Goal: Task Accomplishment & Management: Complete application form

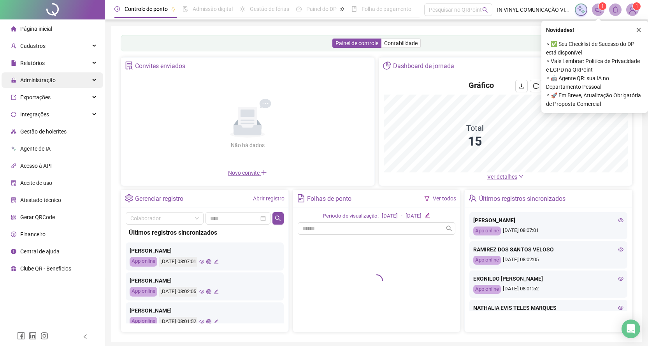
click at [49, 80] on span "Administração" at bounding box center [37, 80] width 35 height 6
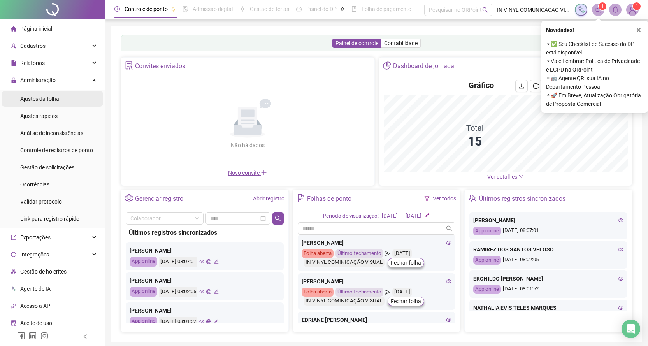
click at [42, 100] on span "Ajustes da folha" at bounding box center [39, 99] width 39 height 6
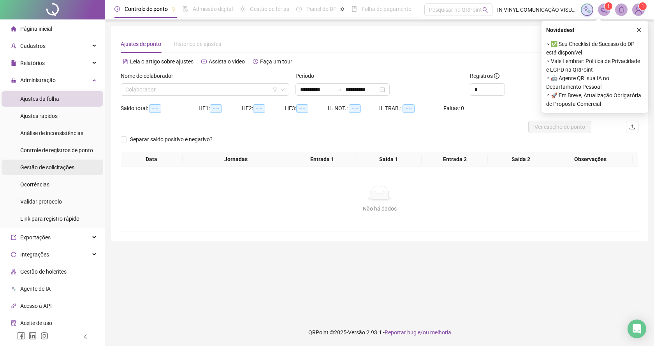
click at [46, 165] on span "Gestão de solicitações" at bounding box center [47, 167] width 54 height 6
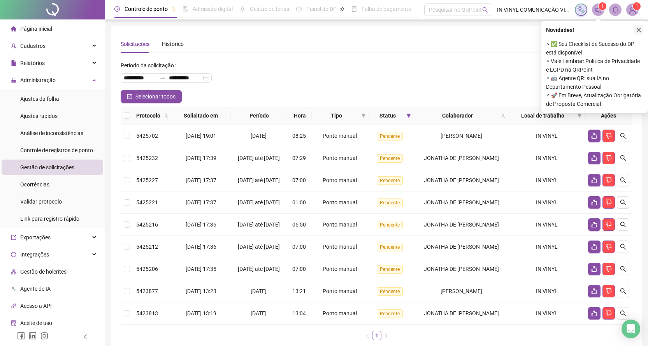
click at [640, 29] on icon "close" at bounding box center [638, 29] width 5 height 5
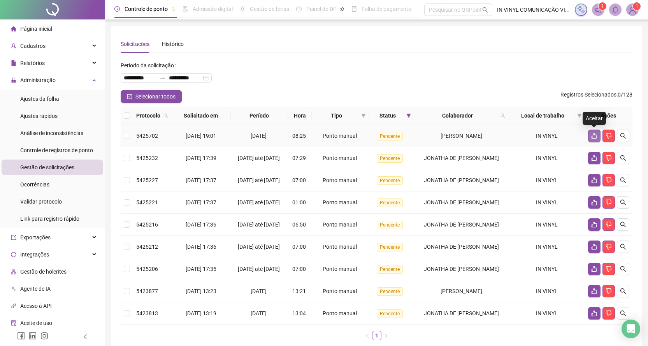
click at [593, 134] on icon "like" at bounding box center [594, 136] width 6 height 6
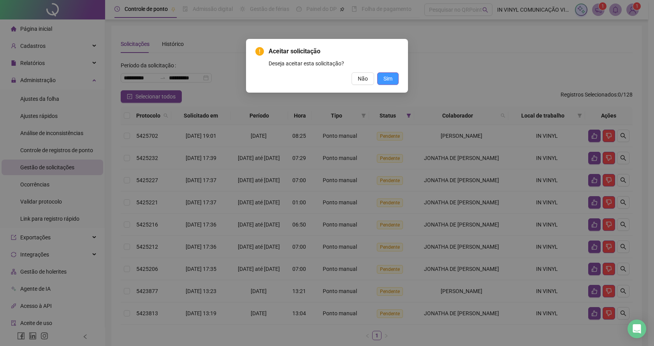
click at [383, 77] on button "Sim" at bounding box center [387, 78] width 21 height 12
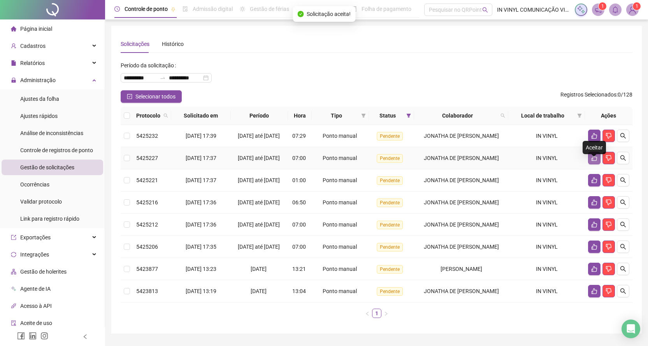
click at [595, 161] on icon "like" at bounding box center [594, 158] width 6 height 6
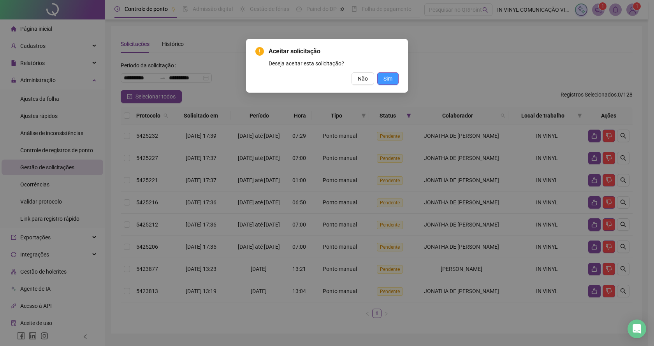
click at [390, 78] on span "Sim" at bounding box center [387, 78] width 9 height 9
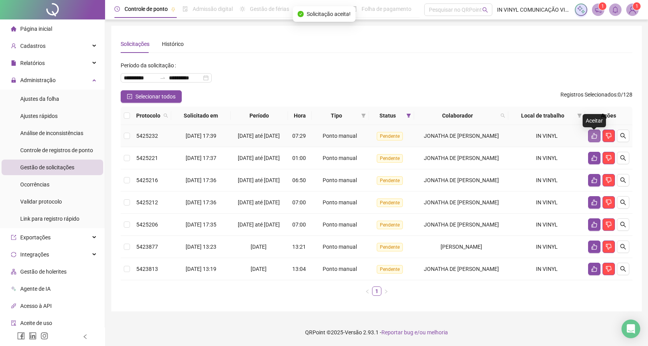
click at [594, 138] on icon "like" at bounding box center [594, 136] width 6 height 6
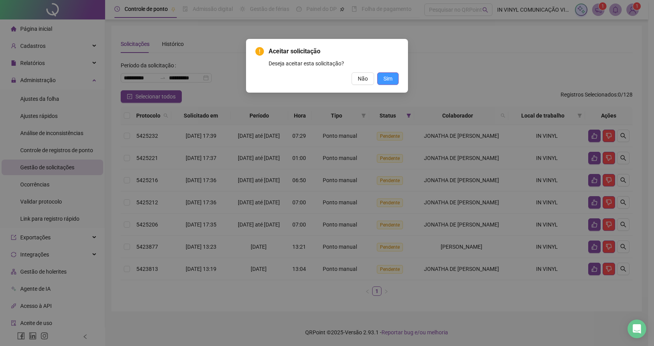
click at [398, 76] on button "Sim" at bounding box center [387, 78] width 21 height 12
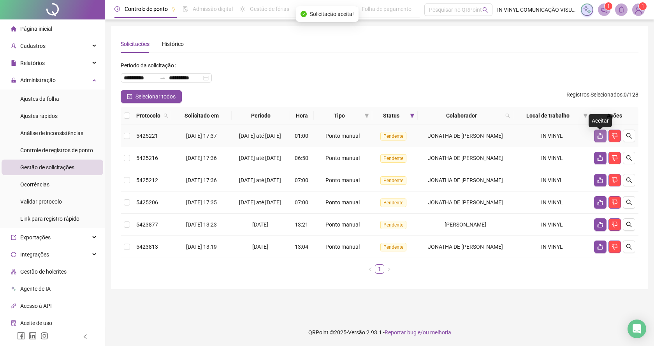
click at [598, 138] on icon "like" at bounding box center [599, 136] width 5 height 6
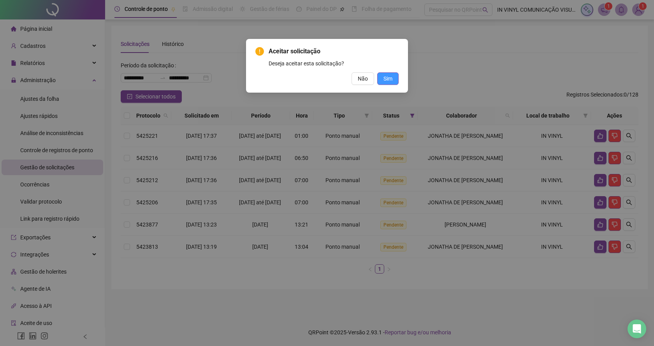
click at [386, 77] on span "Sim" at bounding box center [387, 78] width 9 height 9
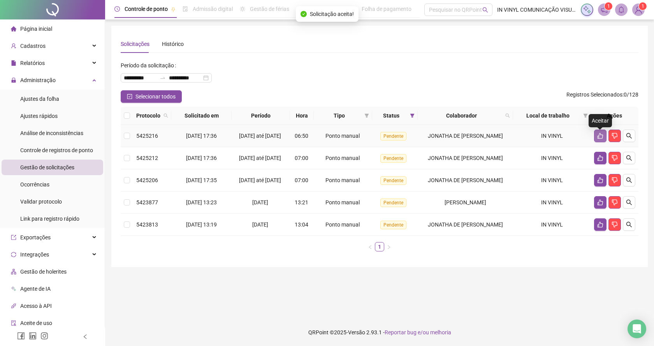
click at [601, 137] on icon "like" at bounding box center [599, 136] width 5 height 6
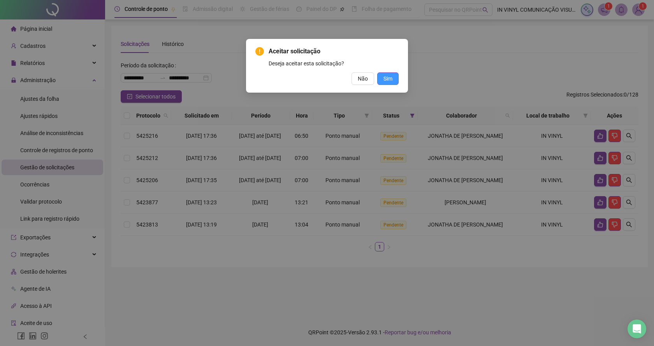
click at [391, 81] on span "Sim" at bounding box center [387, 78] width 9 height 9
click at [390, 79] on span "Sim" at bounding box center [387, 78] width 9 height 9
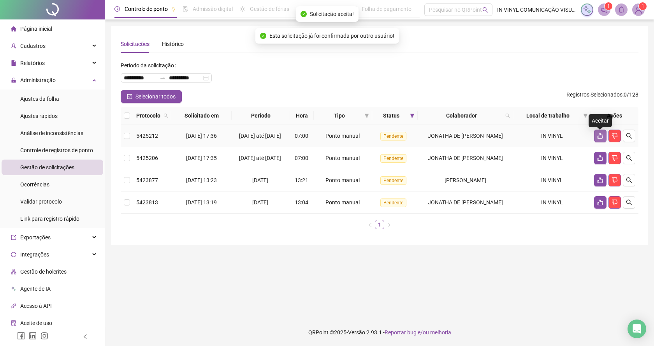
click at [599, 137] on icon "like" at bounding box center [600, 136] width 6 height 6
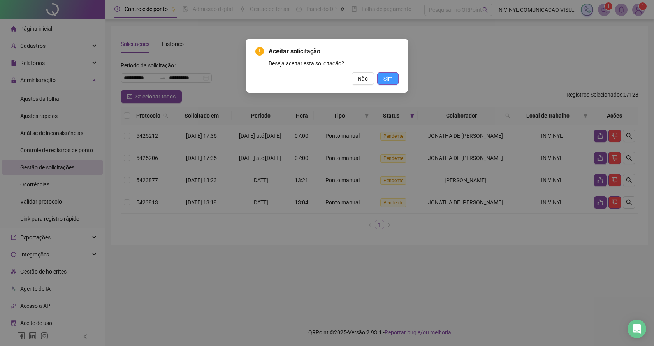
click at [392, 76] on button "Sim" at bounding box center [387, 78] width 21 height 12
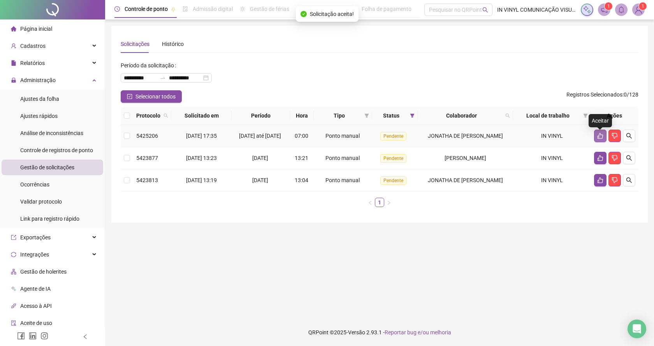
click at [596, 135] on button "button" at bounding box center [600, 136] width 12 height 12
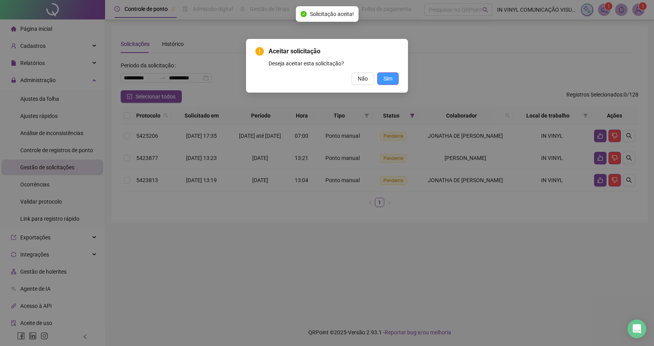
click at [386, 76] on span "Sim" at bounding box center [387, 78] width 9 height 9
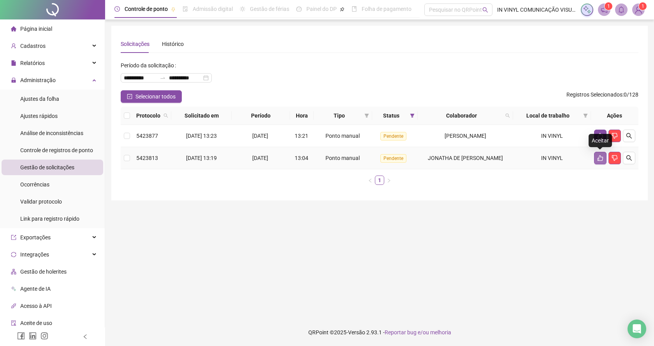
click at [600, 160] on icon "like" at bounding box center [600, 158] width 6 height 6
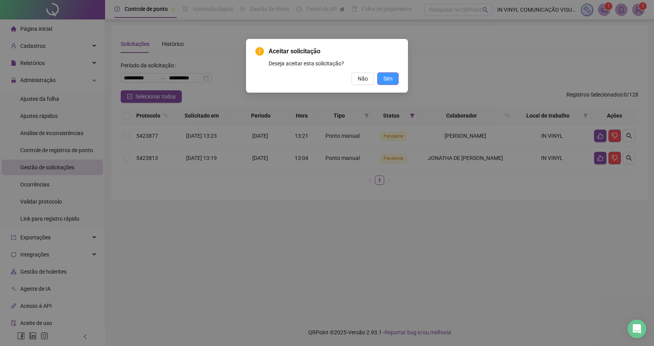
click at [388, 79] on span "Sim" at bounding box center [387, 78] width 9 height 9
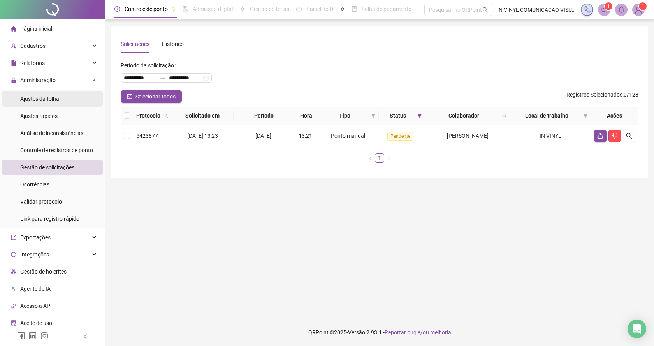
click at [52, 98] on span "Ajustes da folha" at bounding box center [39, 99] width 39 height 6
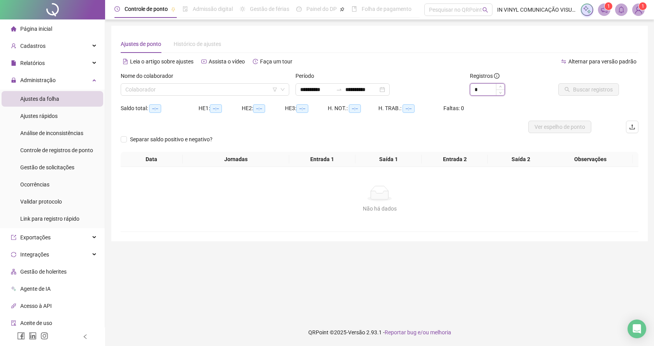
click at [488, 90] on input "*" at bounding box center [487, 90] width 34 height 12
click at [286, 85] on div "Colaborador" at bounding box center [205, 89] width 168 height 12
type input "*"
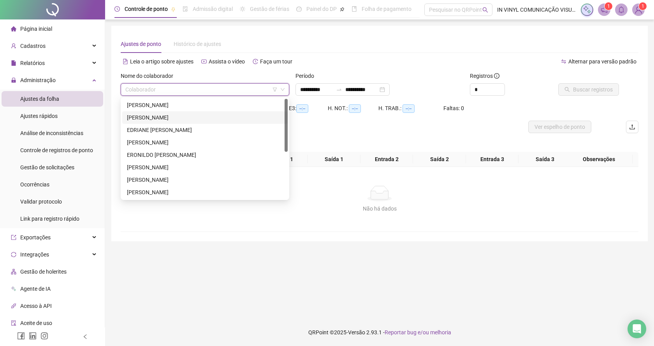
click at [194, 119] on div "[PERSON_NAME]" at bounding box center [205, 117] width 156 height 9
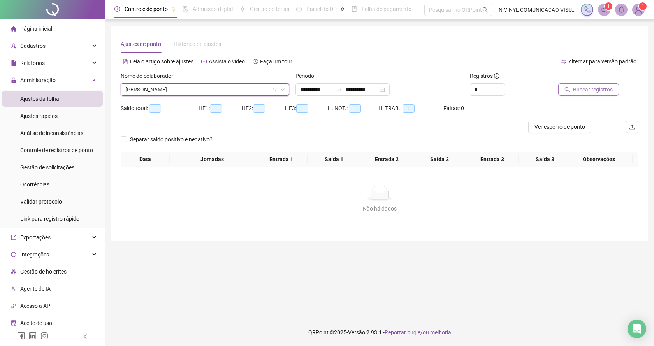
click at [591, 88] on span "Buscar registros" at bounding box center [593, 89] width 40 height 9
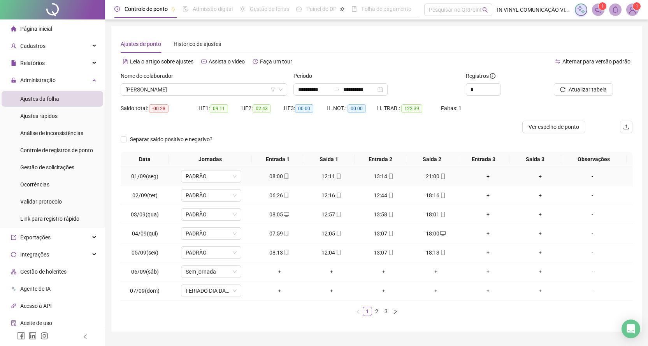
scroll to position [19, 0]
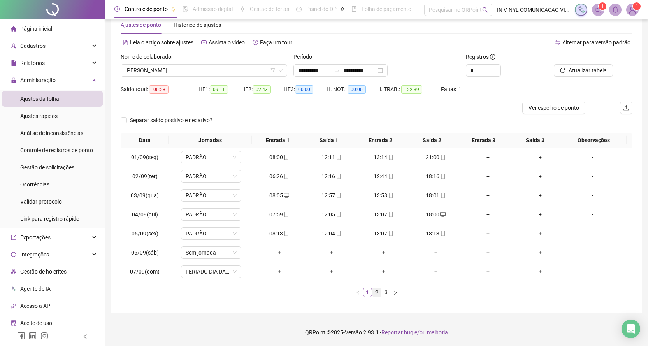
click at [378, 293] on link "2" at bounding box center [376, 292] width 9 height 9
click at [386, 293] on link "3" at bounding box center [386, 292] width 9 height 9
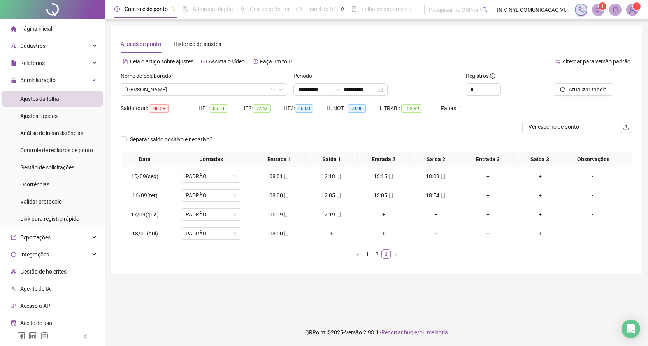
scroll to position [0, 0]
click at [283, 83] on div "[PERSON_NAME]" at bounding box center [205, 89] width 168 height 12
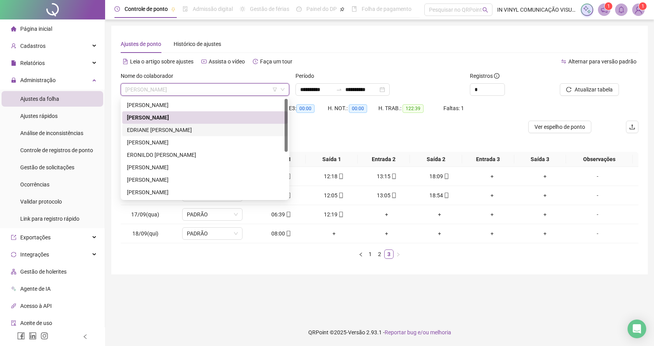
click at [175, 129] on div "EDRIANE [PERSON_NAME]" at bounding box center [205, 130] width 156 height 9
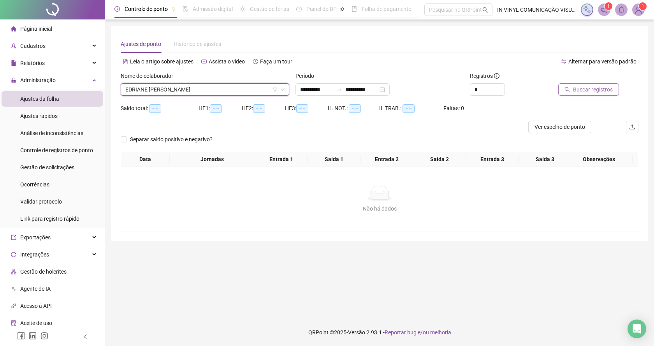
click at [574, 89] on button "Buscar registros" at bounding box center [588, 89] width 61 height 12
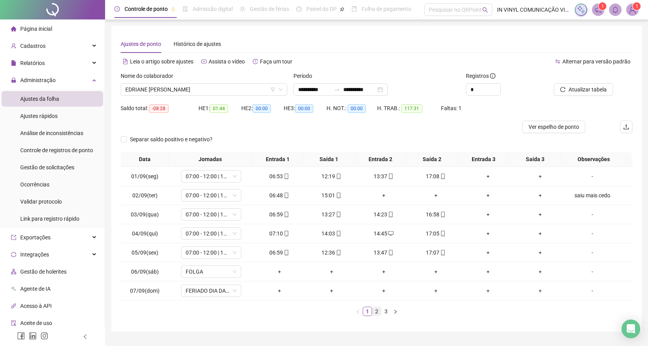
click at [375, 312] on link "2" at bounding box center [376, 311] width 9 height 9
click at [387, 312] on link "3" at bounding box center [386, 311] width 9 height 9
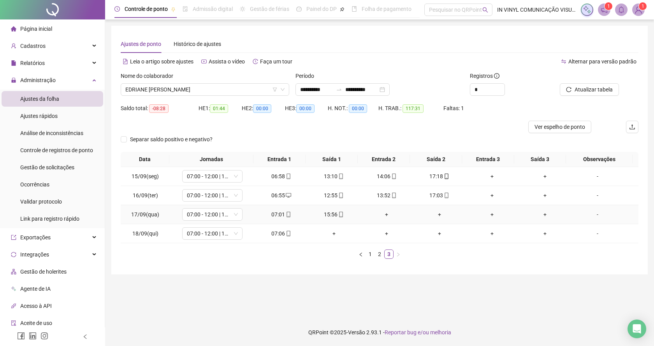
click at [591, 214] on div "-" at bounding box center [597, 214] width 46 height 9
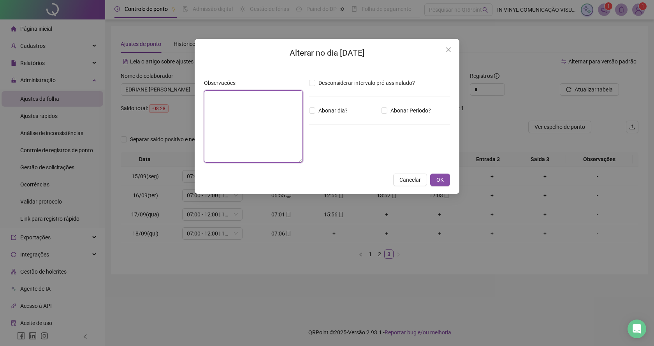
click at [257, 114] on textarea at bounding box center [253, 126] width 99 height 72
type textarea "**********"
click at [446, 179] on button "OK" at bounding box center [440, 180] width 20 height 12
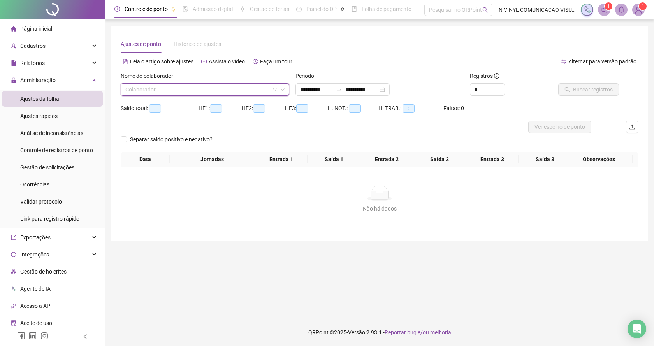
drag, startPoint x: 284, startPoint y: 88, endPoint x: 244, endPoint y: 102, distance: 43.3
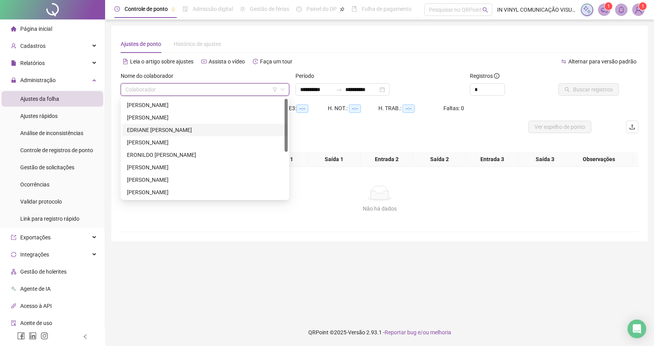
click at [284, 84] on div "Colaborador" at bounding box center [205, 89] width 168 height 12
click at [151, 140] on div "[PERSON_NAME]" at bounding box center [205, 142] width 156 height 9
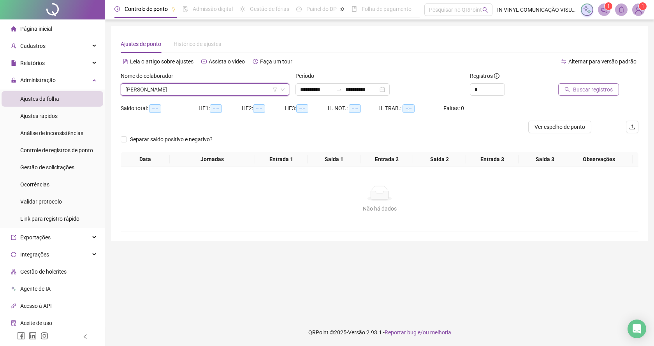
click at [579, 89] on span "Buscar registros" at bounding box center [593, 89] width 40 height 9
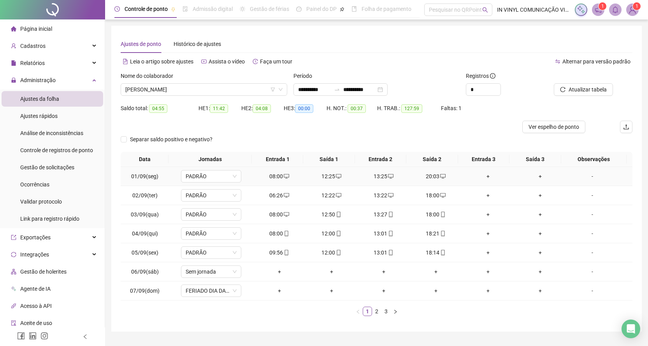
scroll to position [19, 0]
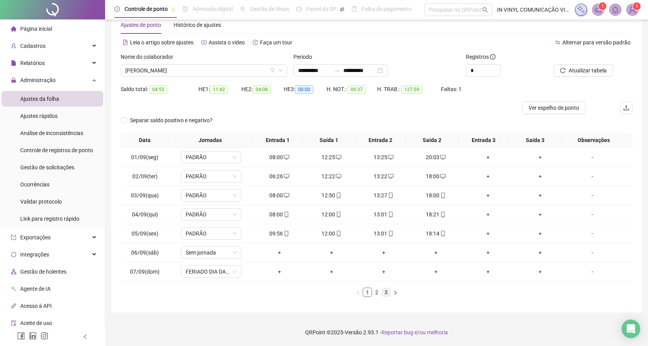
click at [385, 290] on link "3" at bounding box center [386, 292] width 9 height 9
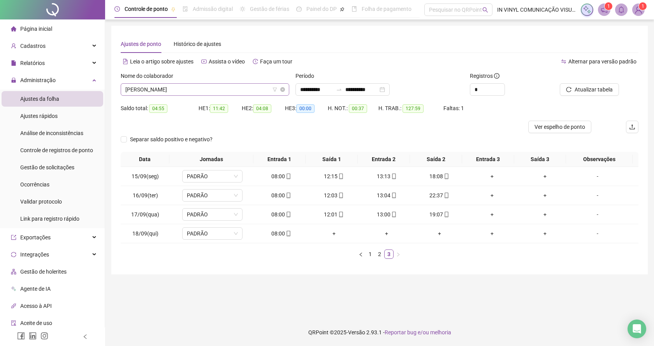
click at [282, 86] on span "[PERSON_NAME]" at bounding box center [204, 90] width 159 height 12
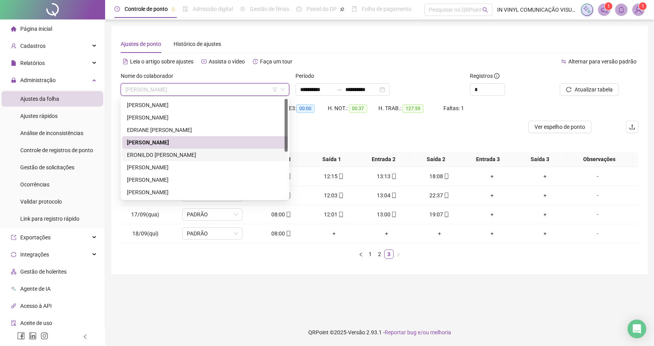
click at [163, 153] on div "ERONILDO [PERSON_NAME]" at bounding box center [205, 155] width 156 height 9
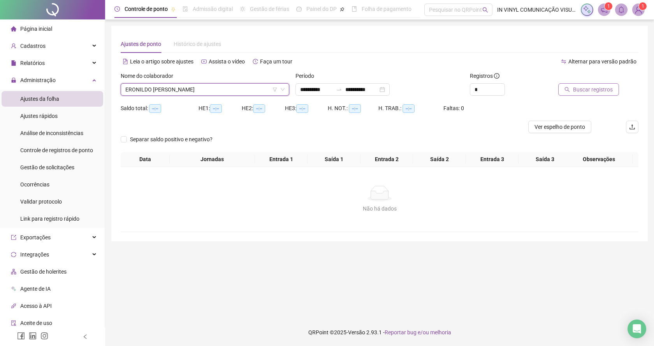
click at [597, 88] on span "Buscar registros" at bounding box center [593, 89] width 40 height 9
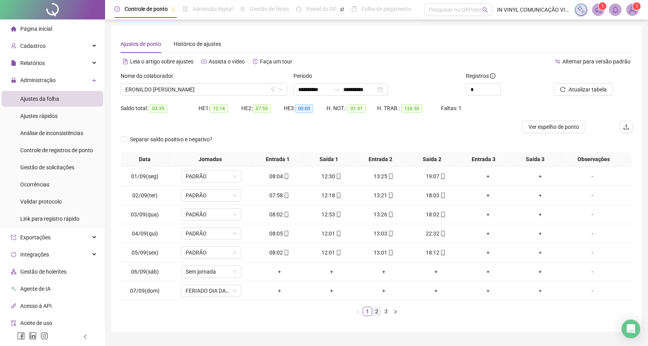
click at [378, 311] on link "2" at bounding box center [376, 311] width 9 height 9
click at [385, 312] on link "3" at bounding box center [386, 311] width 9 height 9
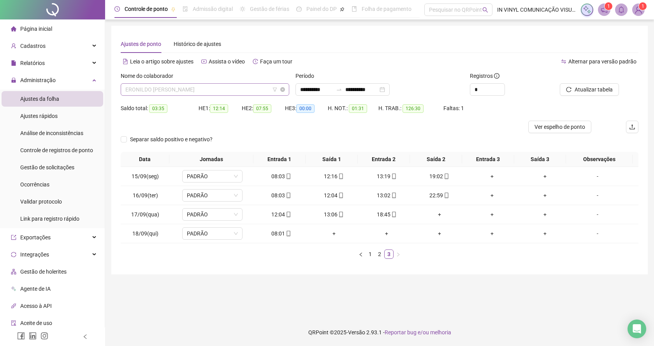
click at [281, 84] on span "ERONILDO [PERSON_NAME]" at bounding box center [204, 90] width 159 height 12
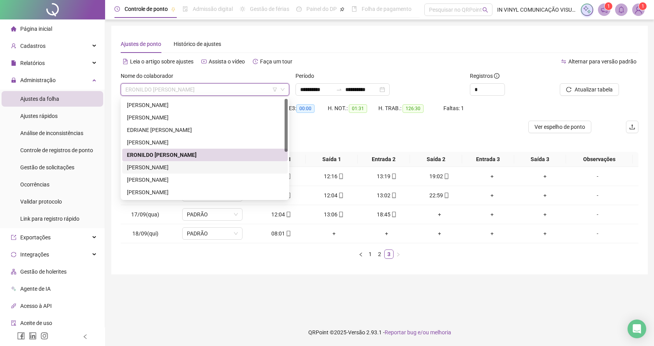
click at [167, 167] on div "[PERSON_NAME]" at bounding box center [205, 167] width 156 height 9
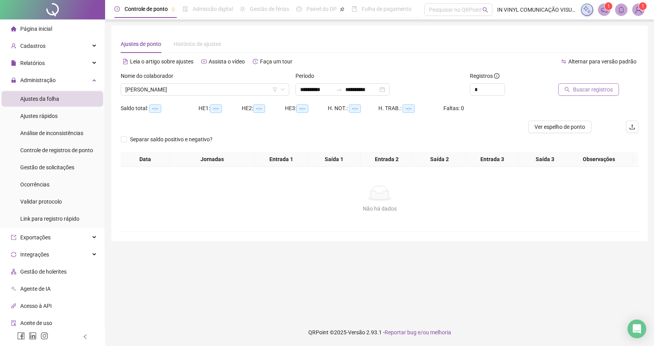
click at [588, 88] on span "Buscar registros" at bounding box center [593, 89] width 40 height 9
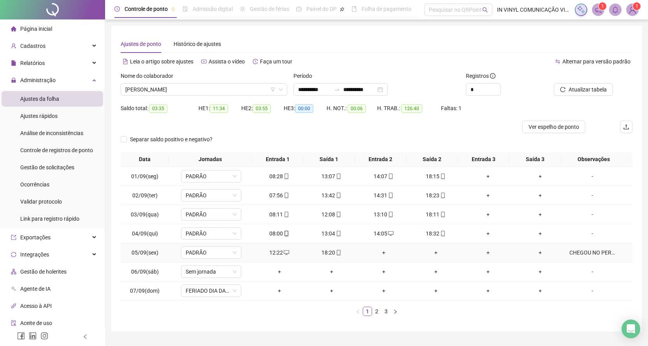
scroll to position [19, 0]
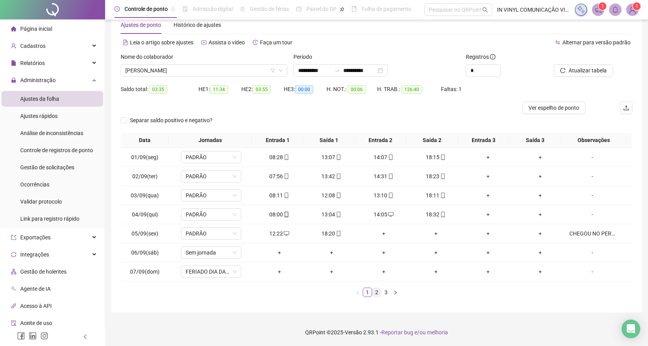
click at [376, 293] on link "2" at bounding box center [376, 292] width 9 height 9
click at [386, 292] on link "3" at bounding box center [386, 292] width 9 height 9
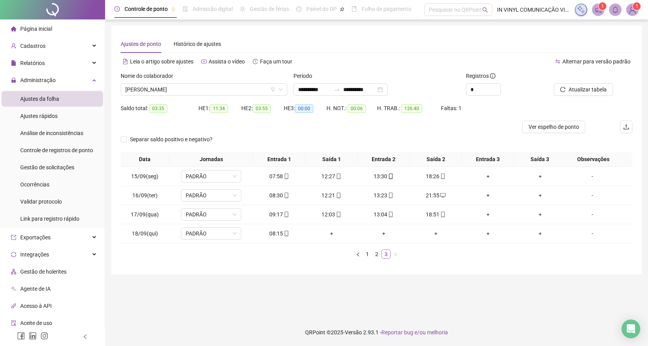
scroll to position [0, 0]
click at [283, 87] on span "[PERSON_NAME]" at bounding box center [204, 90] width 159 height 12
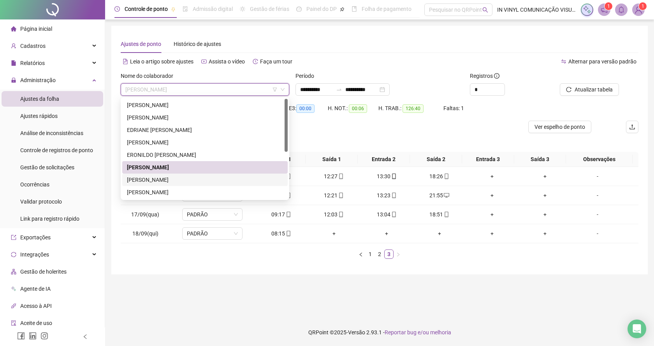
click at [161, 181] on div "[PERSON_NAME]" at bounding box center [205, 180] width 156 height 9
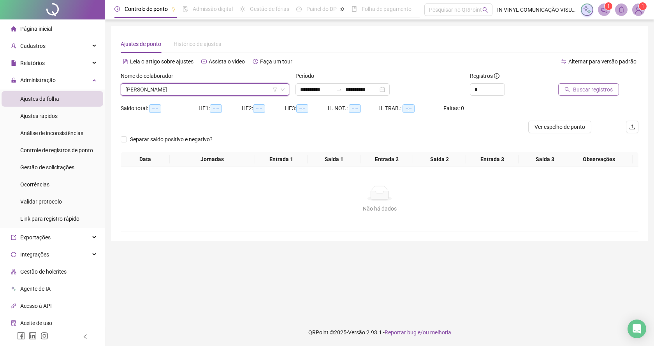
click at [579, 88] on span "Buscar registros" at bounding box center [593, 89] width 40 height 9
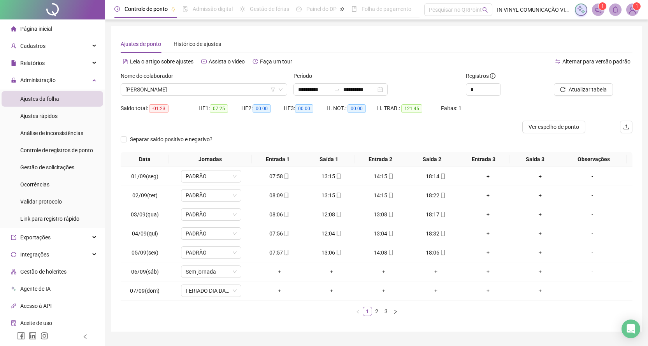
scroll to position [19, 0]
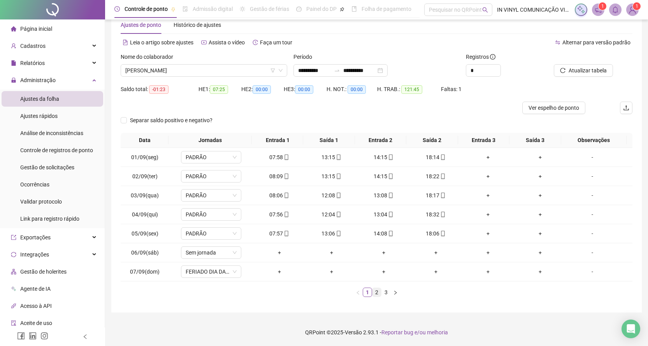
click at [376, 293] on link "2" at bounding box center [376, 292] width 9 height 9
click at [386, 293] on link "3" at bounding box center [386, 292] width 9 height 9
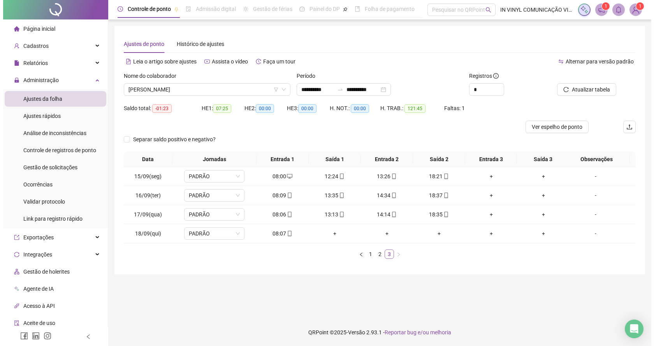
scroll to position [0, 0]
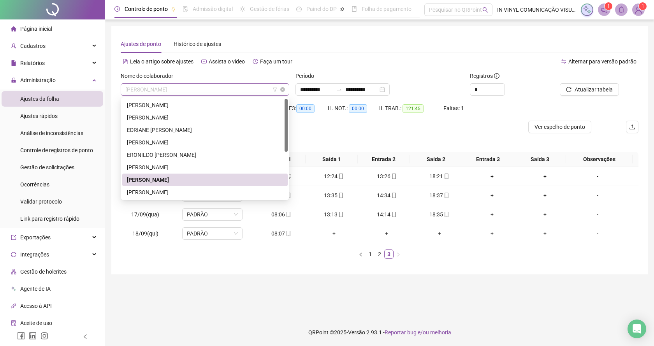
click at [284, 85] on span "[PERSON_NAME]" at bounding box center [204, 90] width 159 height 12
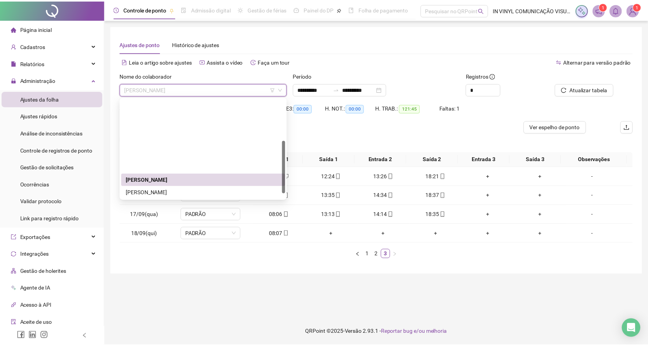
scroll to position [78, 0]
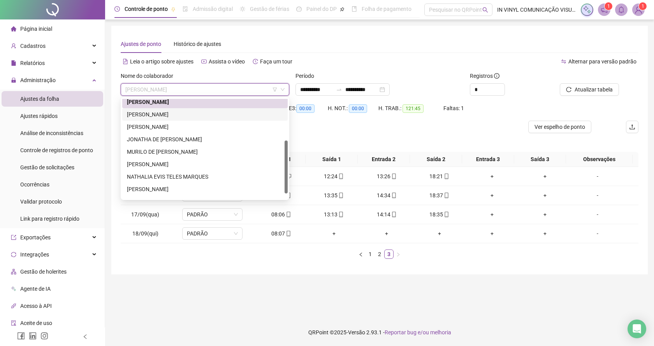
click at [177, 116] on div "[PERSON_NAME]" at bounding box center [205, 114] width 156 height 9
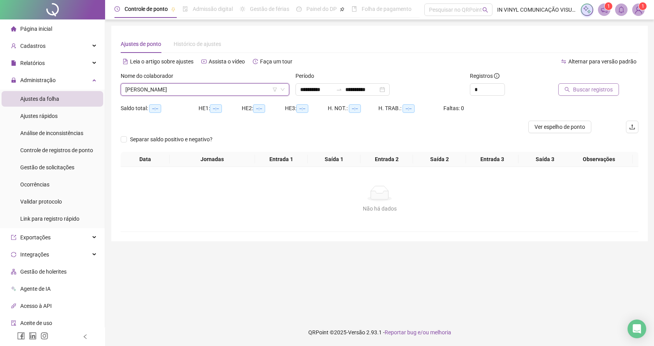
click at [585, 88] on span "Buscar registros" at bounding box center [593, 89] width 40 height 9
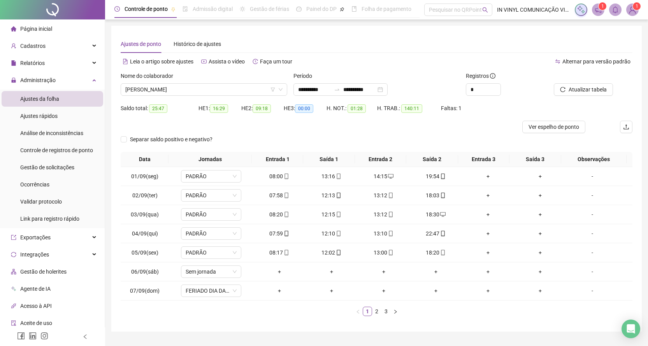
scroll to position [19, 0]
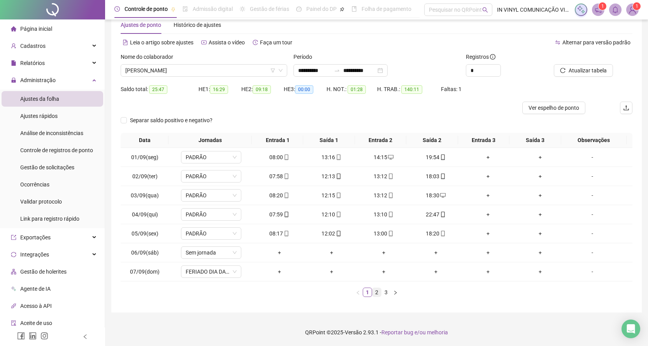
click at [375, 293] on link "2" at bounding box center [376, 292] width 9 height 9
click at [387, 292] on link "3" at bounding box center [386, 292] width 9 height 9
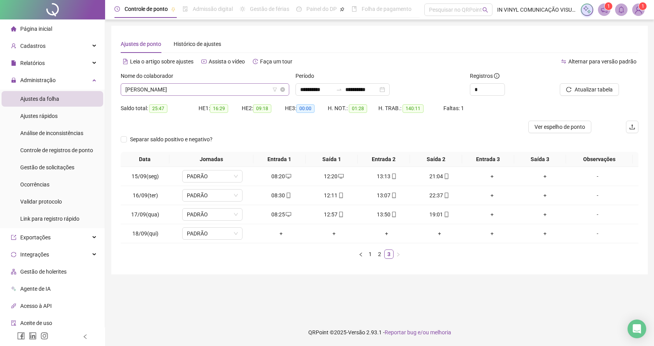
click at [284, 87] on span "[PERSON_NAME]" at bounding box center [204, 90] width 159 height 12
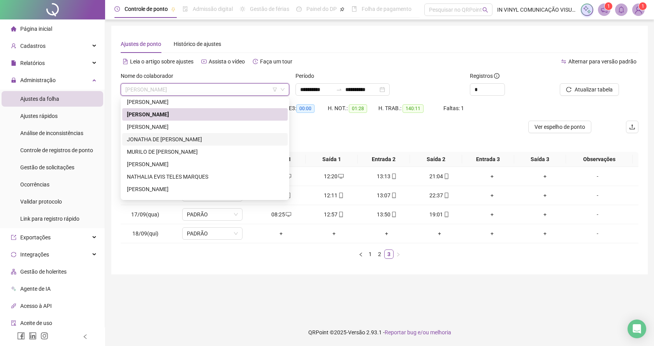
click at [143, 140] on div "JONATHA DE [PERSON_NAME]" at bounding box center [205, 139] width 156 height 9
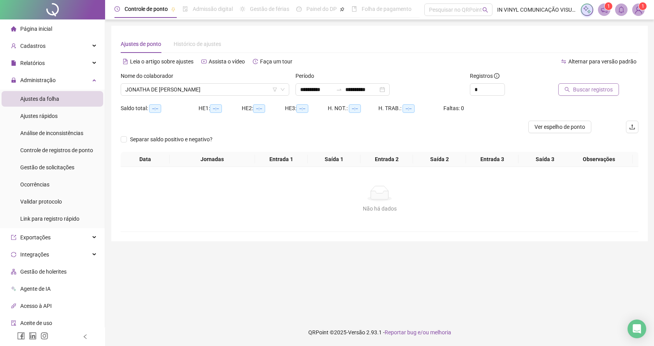
click at [582, 90] on span "Buscar registros" at bounding box center [593, 89] width 40 height 9
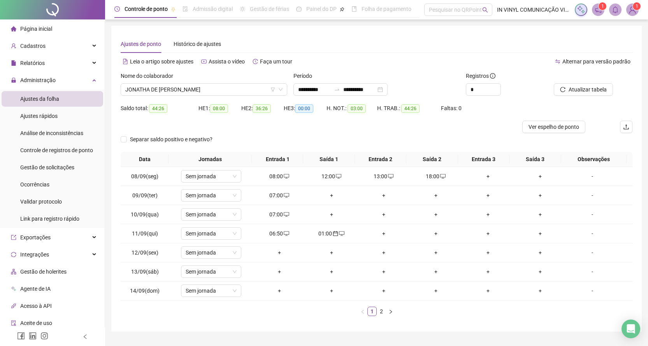
scroll to position [19, 0]
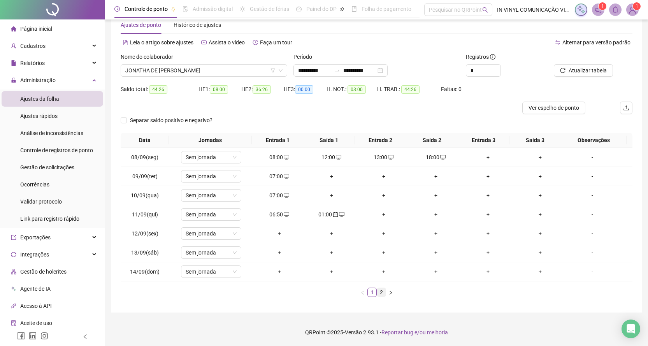
click at [382, 293] on link "2" at bounding box center [381, 292] width 9 height 9
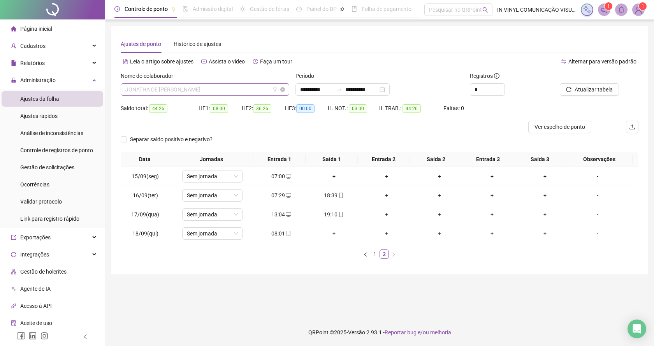
click at [286, 86] on div "JONATHA DE [PERSON_NAME]" at bounding box center [205, 89] width 168 height 12
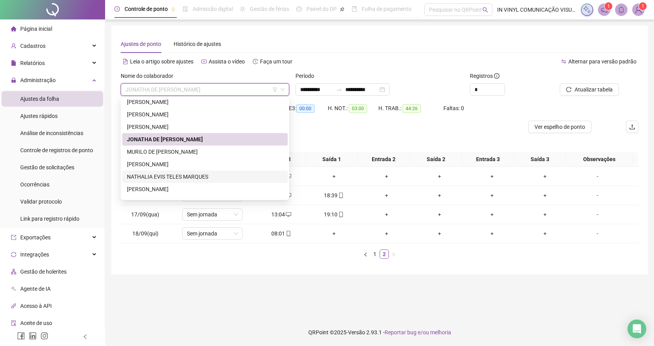
click at [144, 178] on div "NATHALIA EVIS TELES MARQUES" at bounding box center [205, 176] width 156 height 9
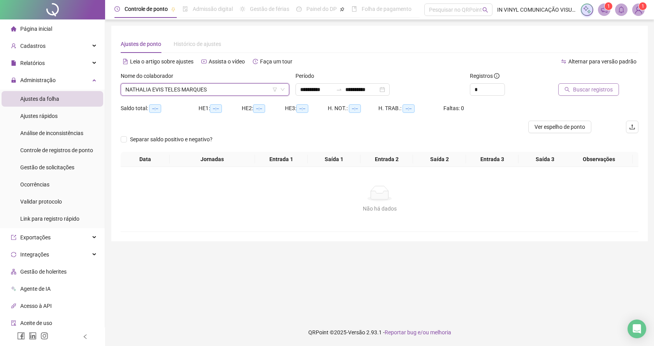
click at [577, 91] on span "Buscar registros" at bounding box center [593, 89] width 40 height 9
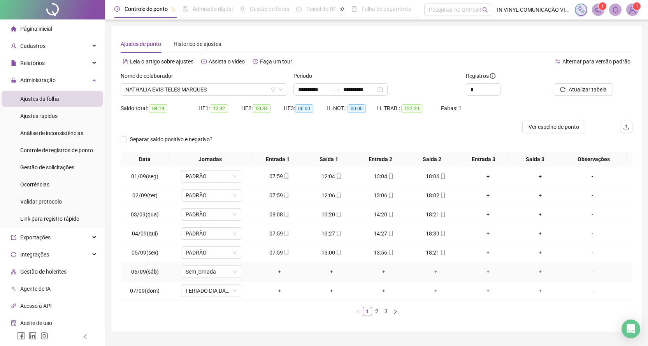
scroll to position [19, 0]
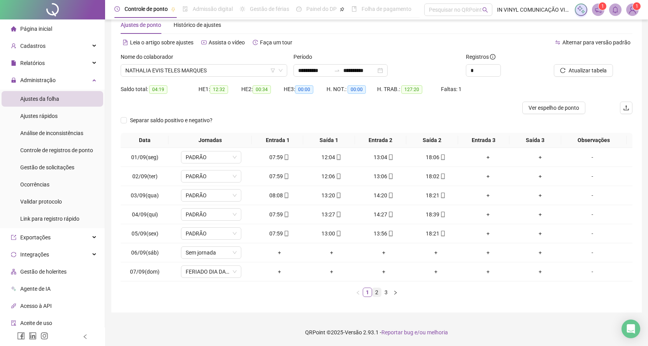
click at [377, 293] on link "2" at bounding box center [376, 292] width 9 height 9
click at [386, 291] on link "3" at bounding box center [386, 292] width 9 height 9
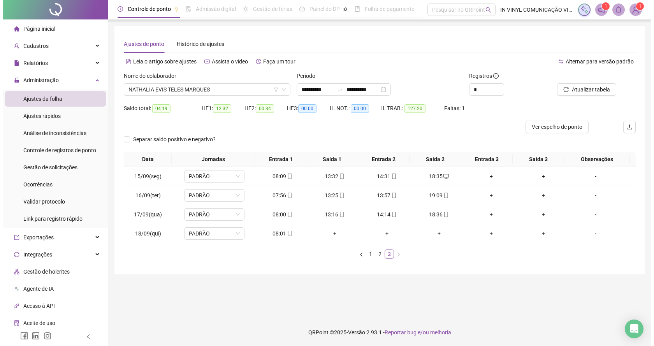
scroll to position [0, 0]
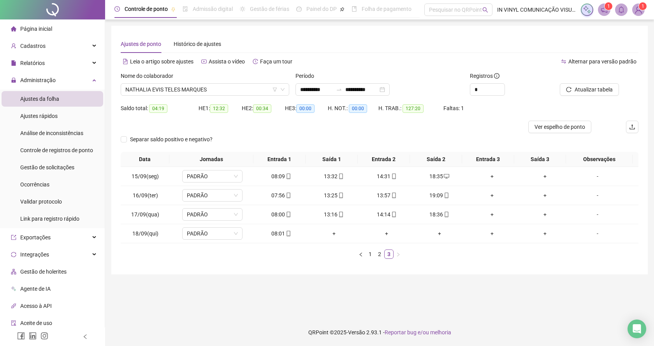
click at [281, 83] on div "Nome do colaborador" at bounding box center [205, 78] width 168 height 12
click at [282, 85] on span "NATHALIA EVIS TELES MARQUES" at bounding box center [204, 90] width 159 height 12
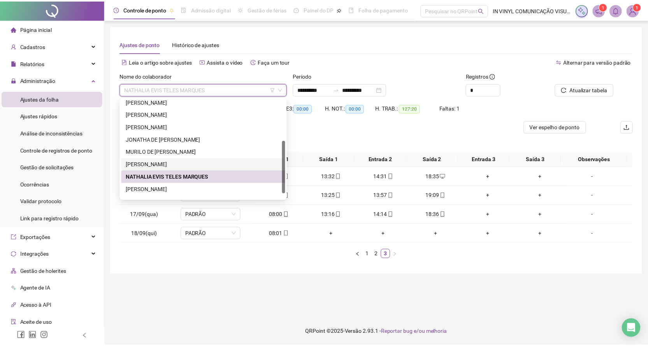
scroll to position [87, 0]
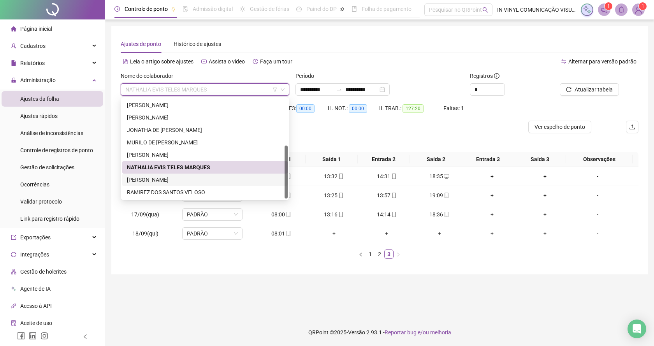
click at [167, 180] on div "[PERSON_NAME]" at bounding box center [205, 180] width 156 height 9
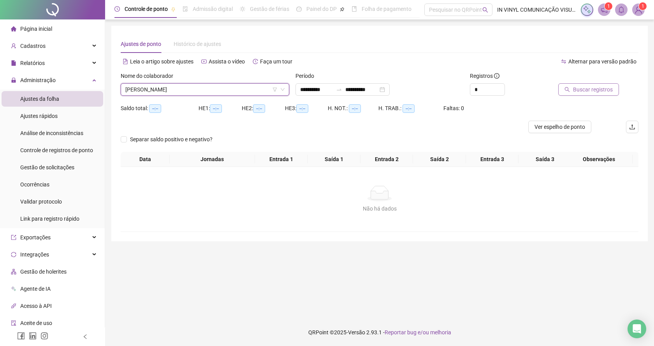
click at [583, 89] on span "Buscar registros" at bounding box center [593, 89] width 40 height 9
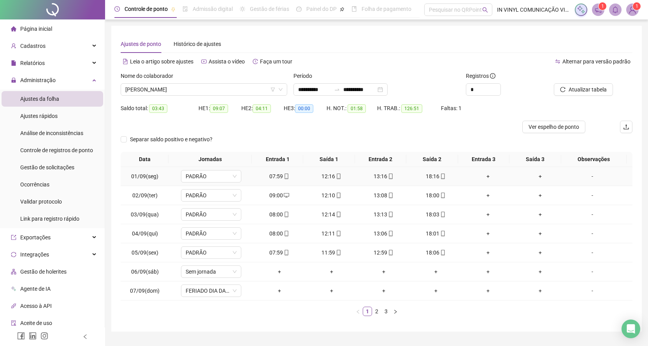
scroll to position [19, 0]
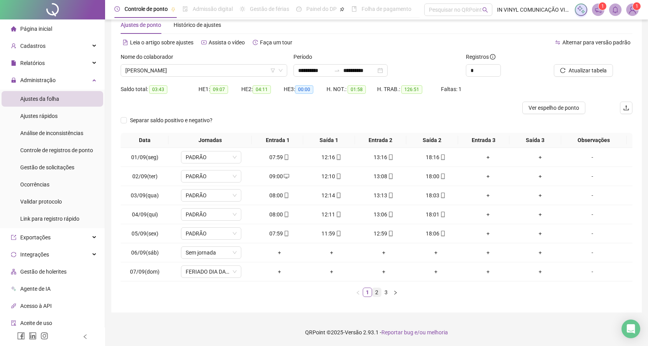
click at [376, 292] on link "2" at bounding box center [376, 292] width 9 height 9
click at [385, 292] on link "3" at bounding box center [386, 292] width 9 height 9
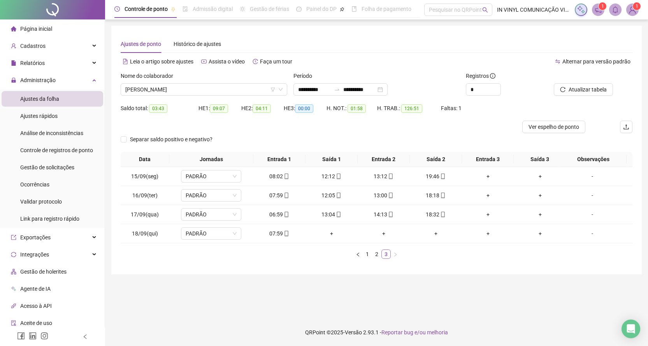
scroll to position [0, 0]
click at [283, 83] on div "Nome do colaborador" at bounding box center [205, 78] width 168 height 12
click at [283, 84] on span "[PERSON_NAME]" at bounding box center [204, 90] width 159 height 12
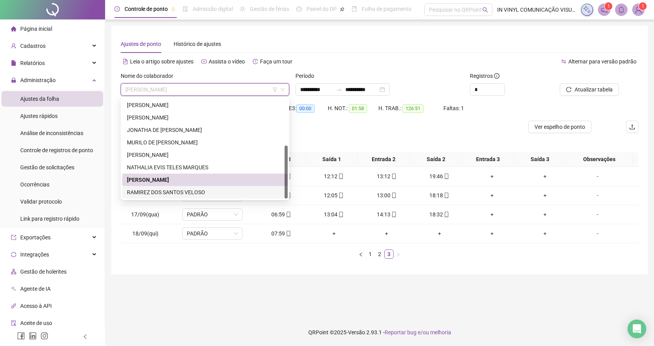
click at [175, 193] on div "RAMIREZ DOS SANTOS VELOSO" at bounding box center [205, 192] width 156 height 9
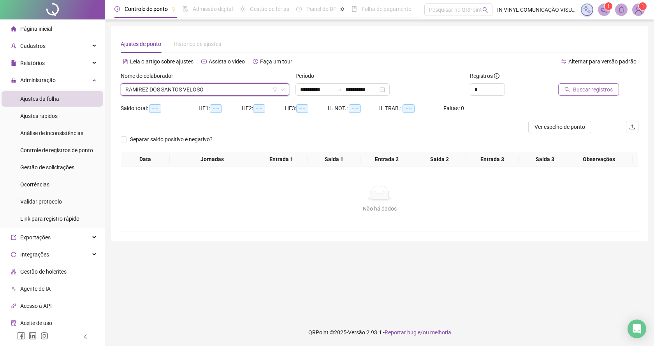
click at [570, 89] on icon "search" at bounding box center [566, 89] width 5 height 5
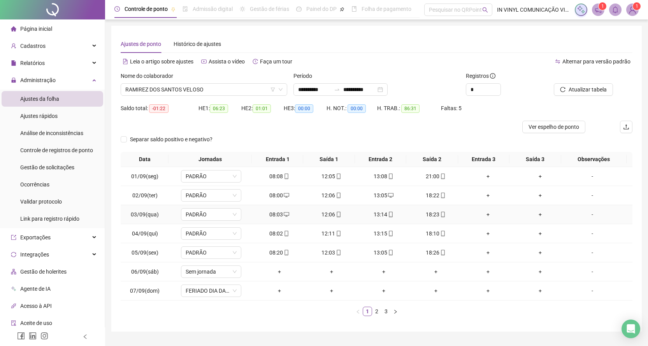
scroll to position [19, 0]
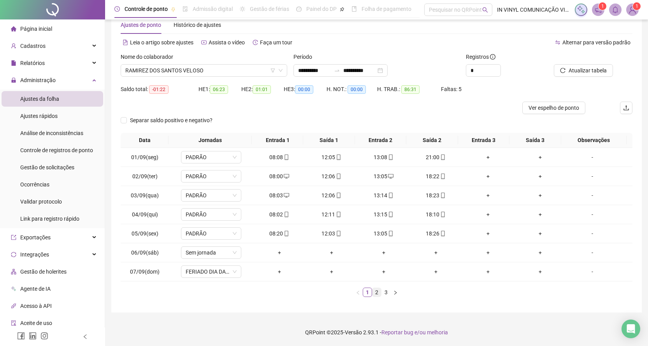
click at [377, 293] on link "2" at bounding box center [376, 292] width 9 height 9
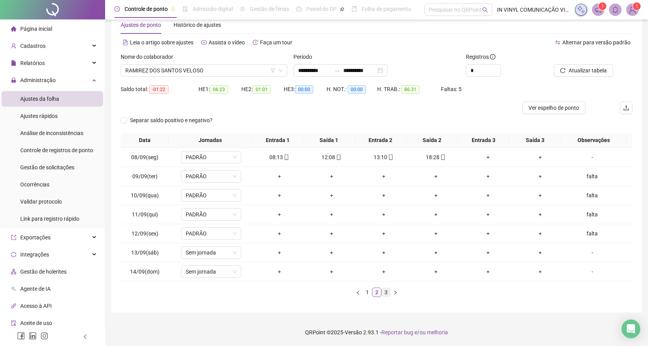
click at [383, 292] on link "3" at bounding box center [386, 292] width 9 height 9
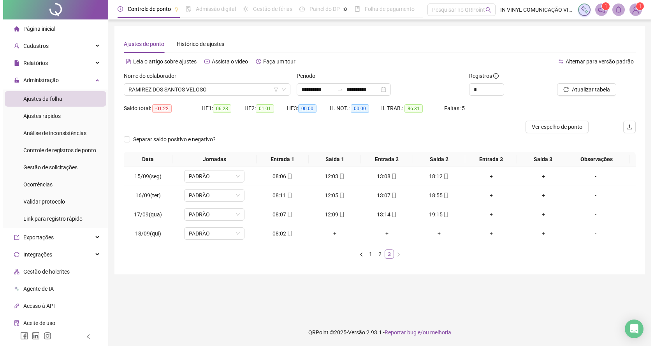
scroll to position [0, 0]
